Goal: Transaction & Acquisition: Book appointment/travel/reservation

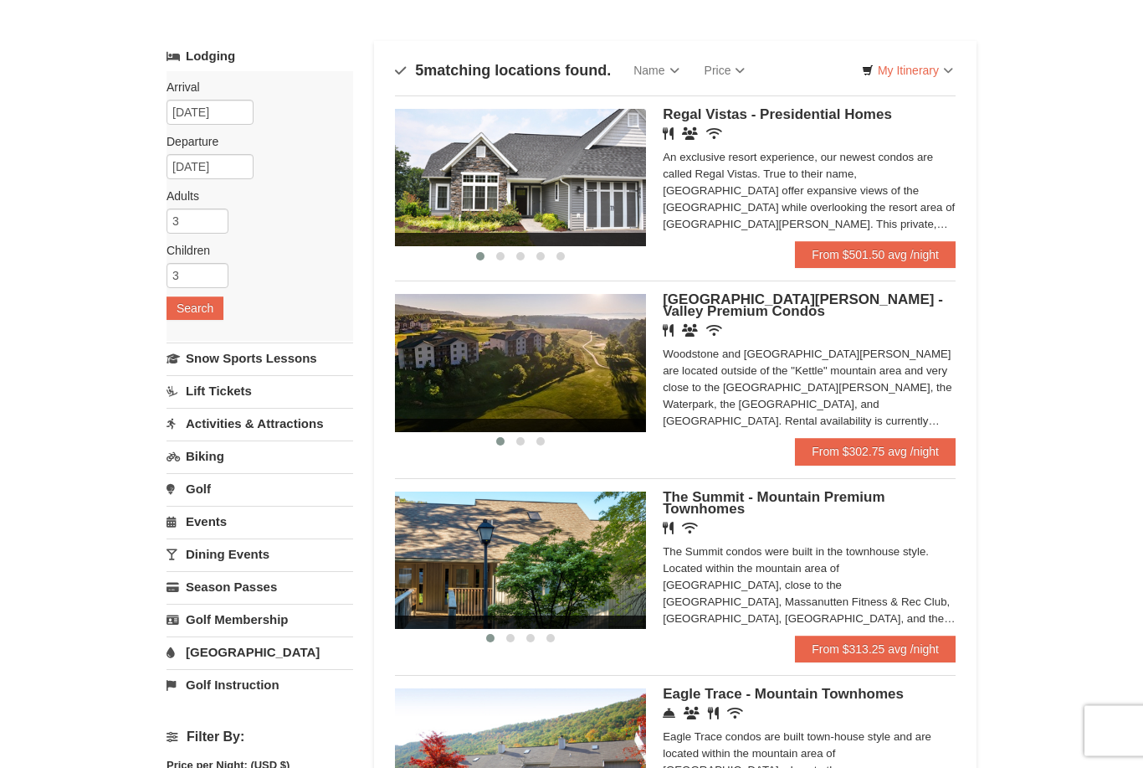
scroll to position [72, 0]
click at [848, 119] on span "Regal Vistas - Presidential Homes" at bounding box center [777, 114] width 229 height 16
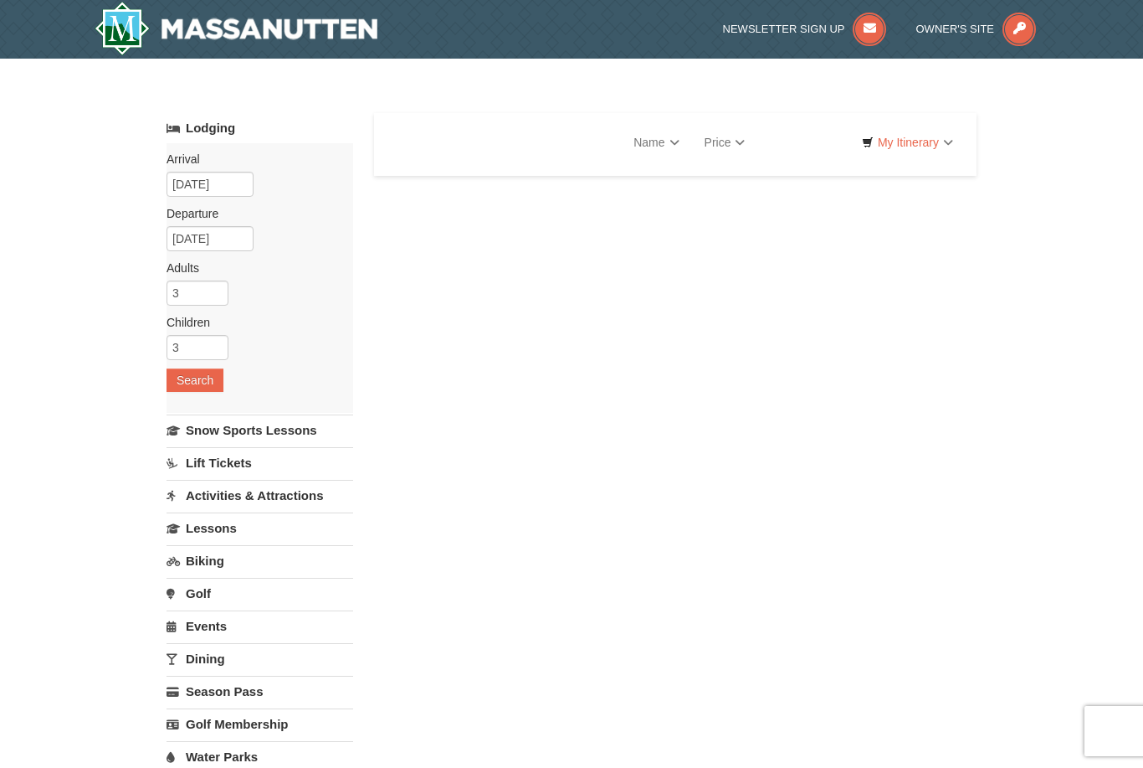
select select "10"
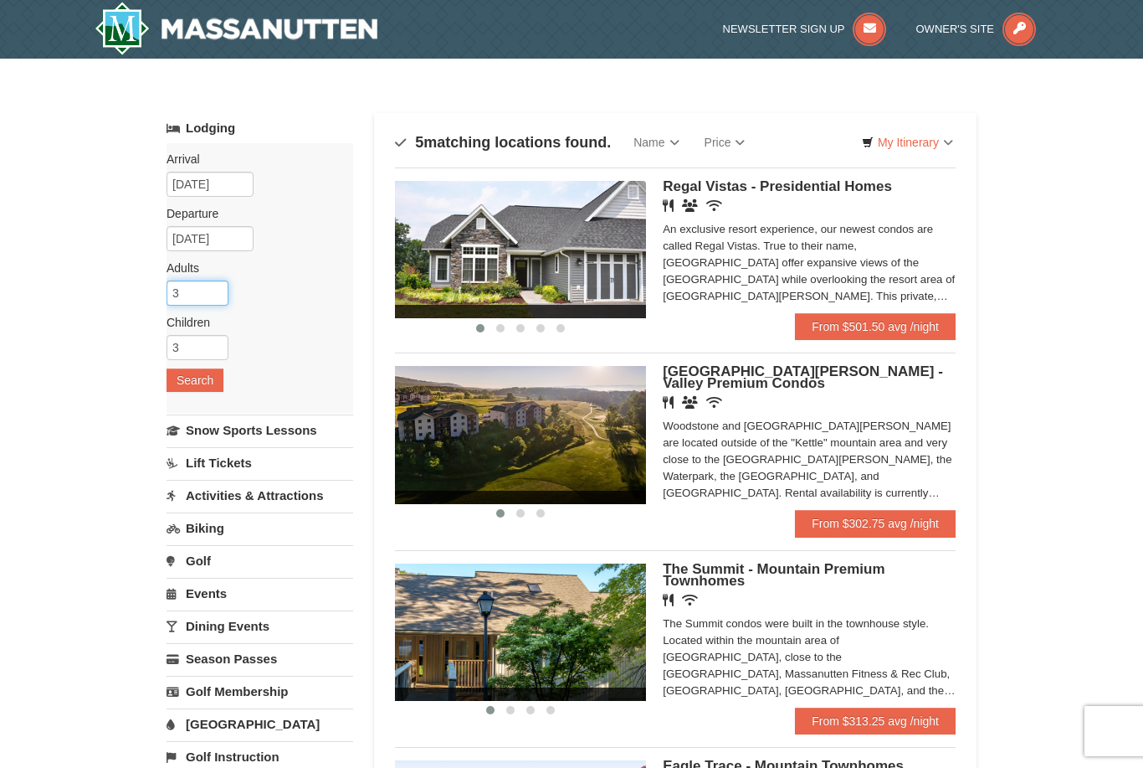
click at [212, 292] on input "3" at bounding box center [198, 292] width 62 height 25
type input "2"
click at [189, 389] on button "Search" at bounding box center [195, 379] width 57 height 23
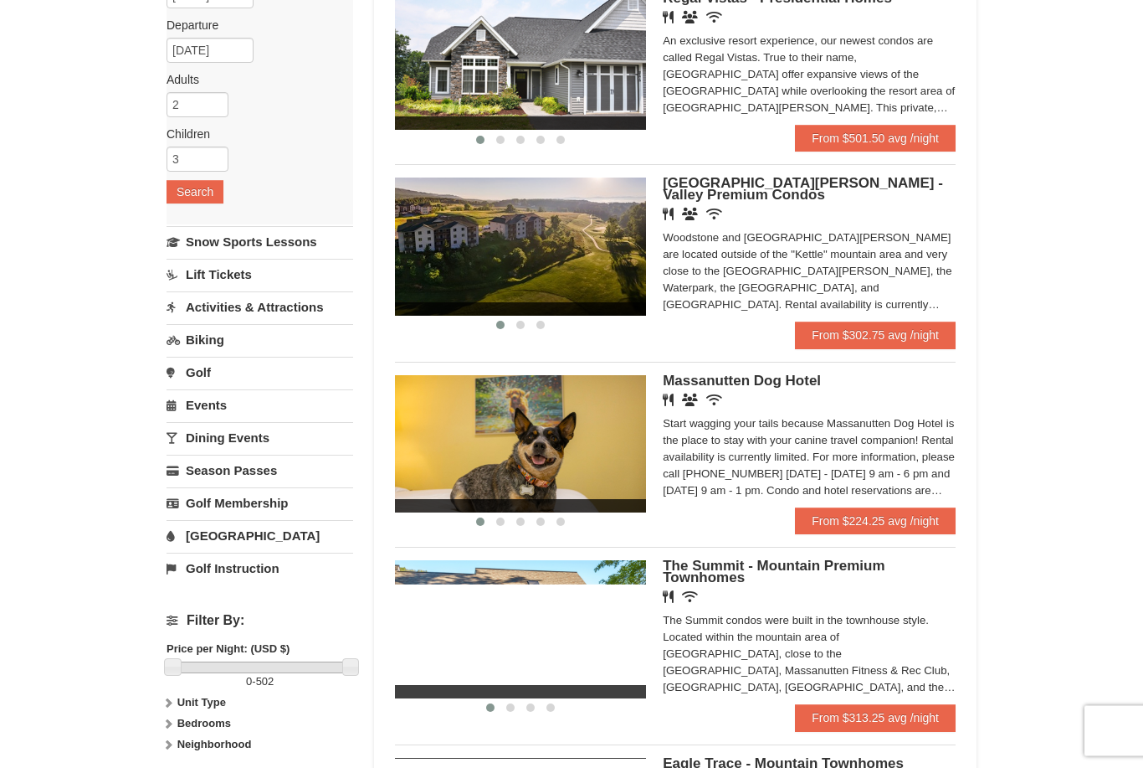
scroll to position [190, 0]
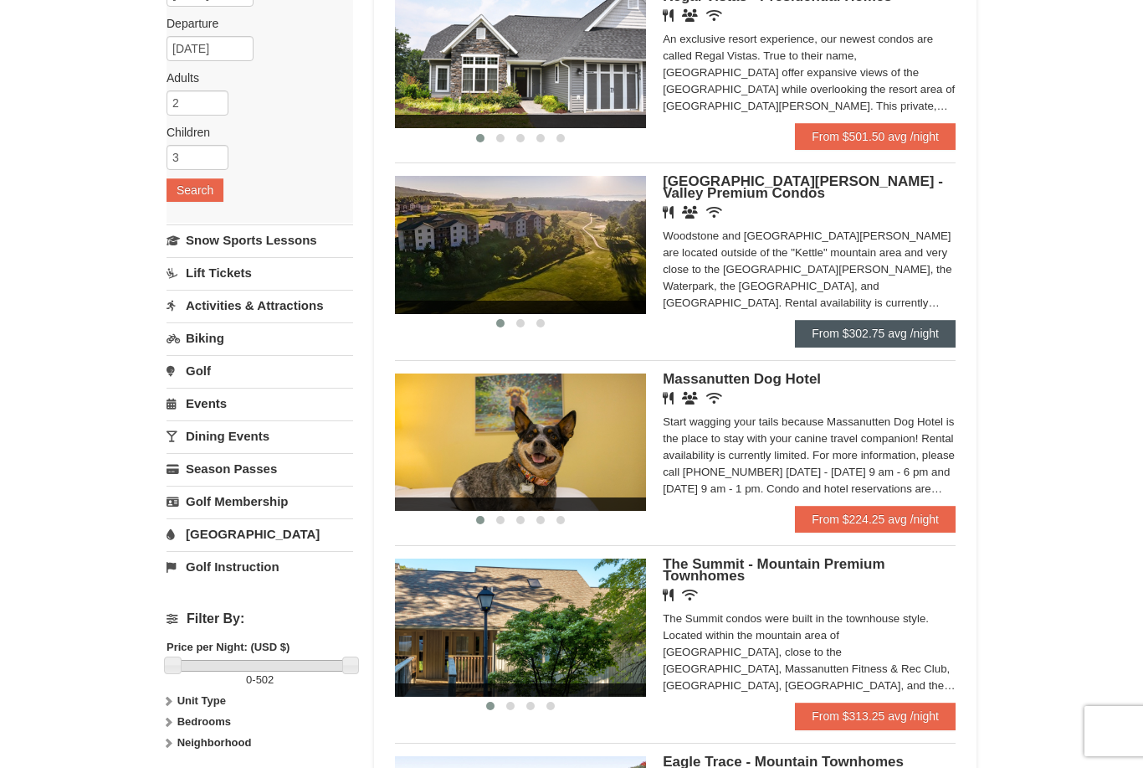
click at [896, 345] on link "From $302.75 avg /night" at bounding box center [875, 333] width 161 height 27
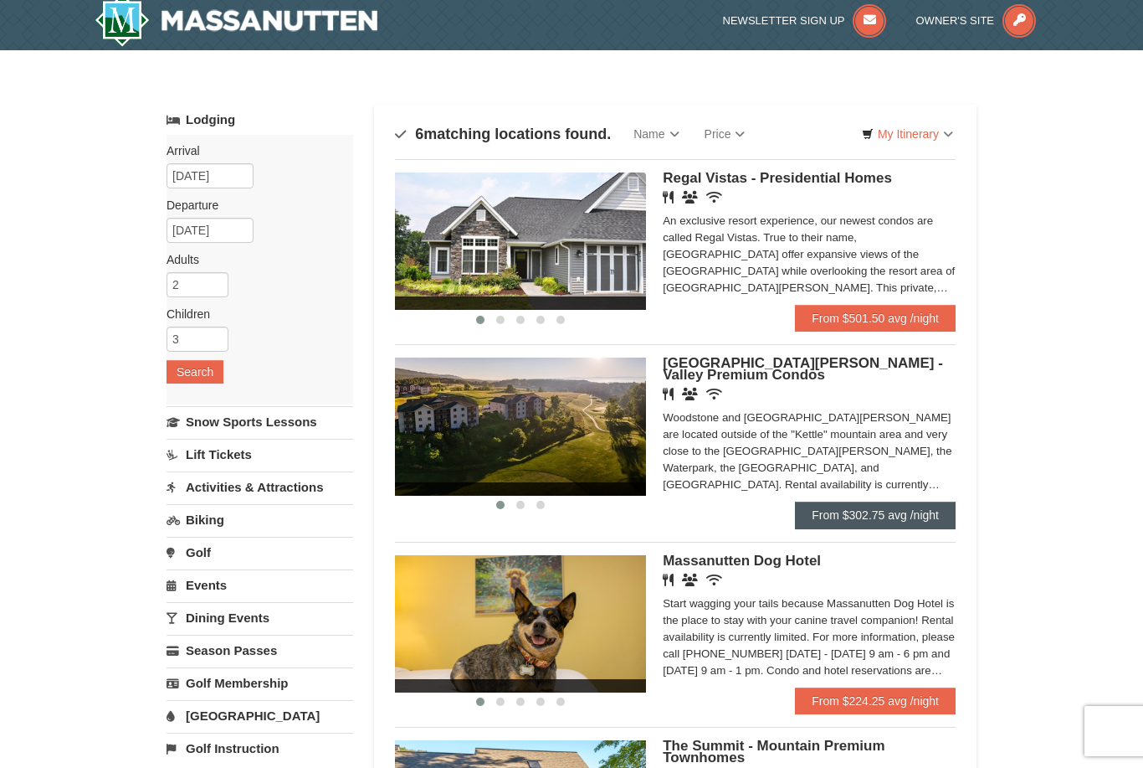
scroll to position [0, 0]
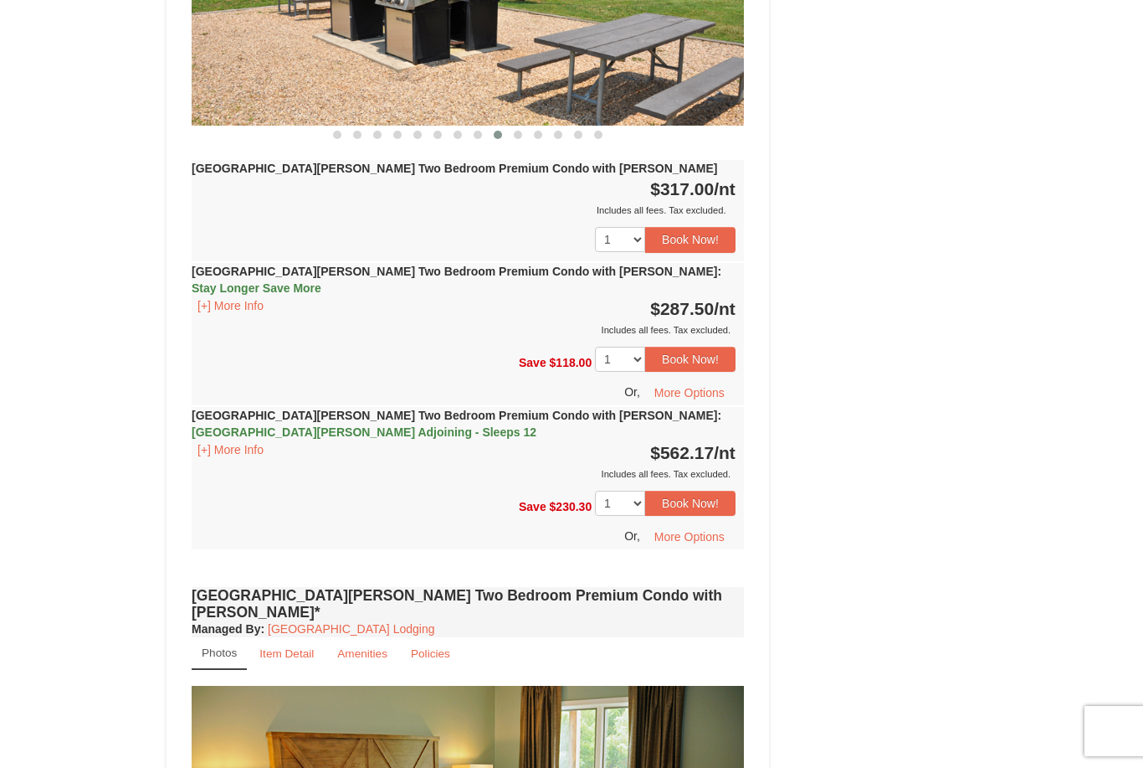
scroll to position [2592, 0]
